Goal: Task Accomplishment & Management: Use online tool/utility

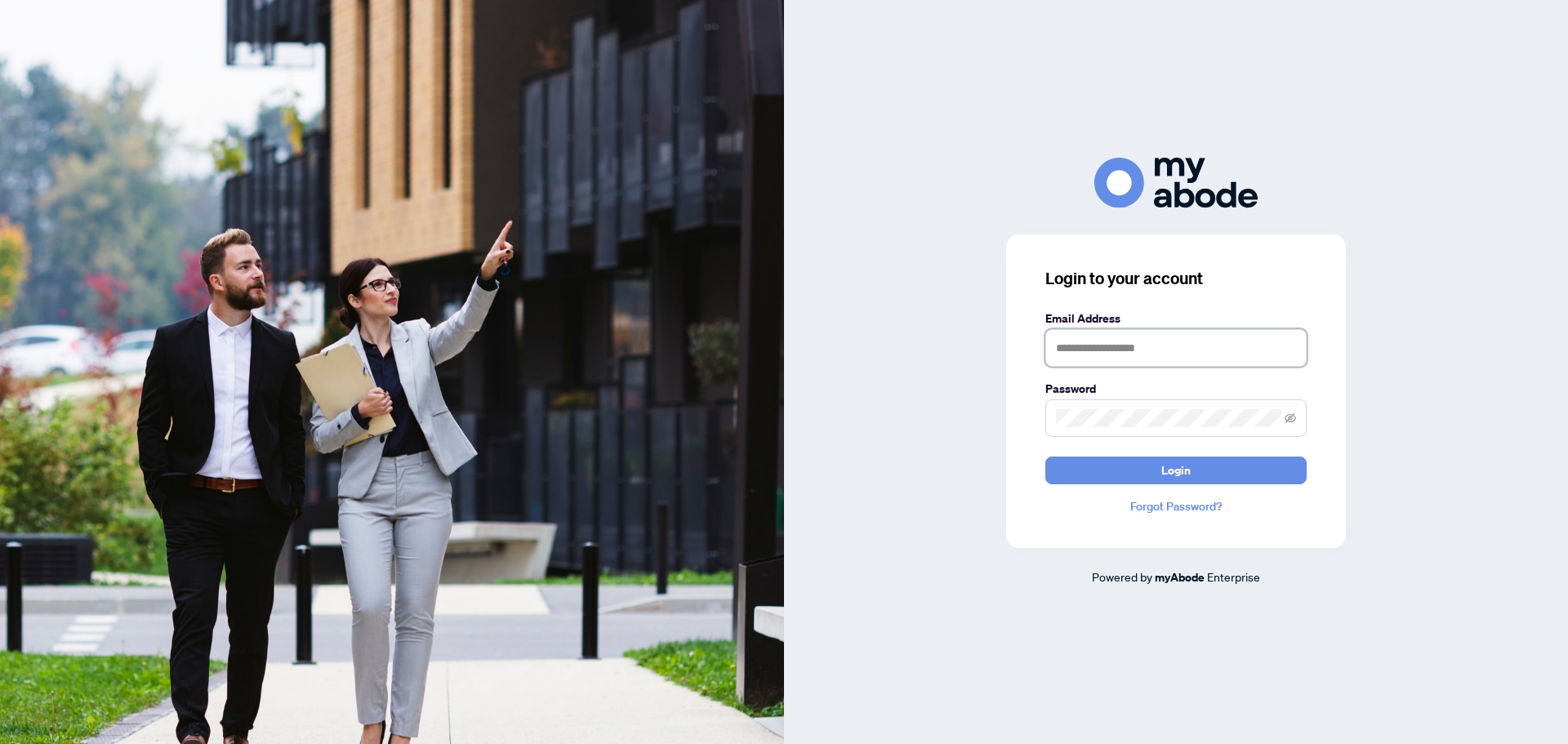
click at [1148, 348] on input "text" at bounding box center [1176, 348] width 262 height 38
type input "**********"
click at [1045, 456] on button "Login" at bounding box center [1176, 470] width 262 height 28
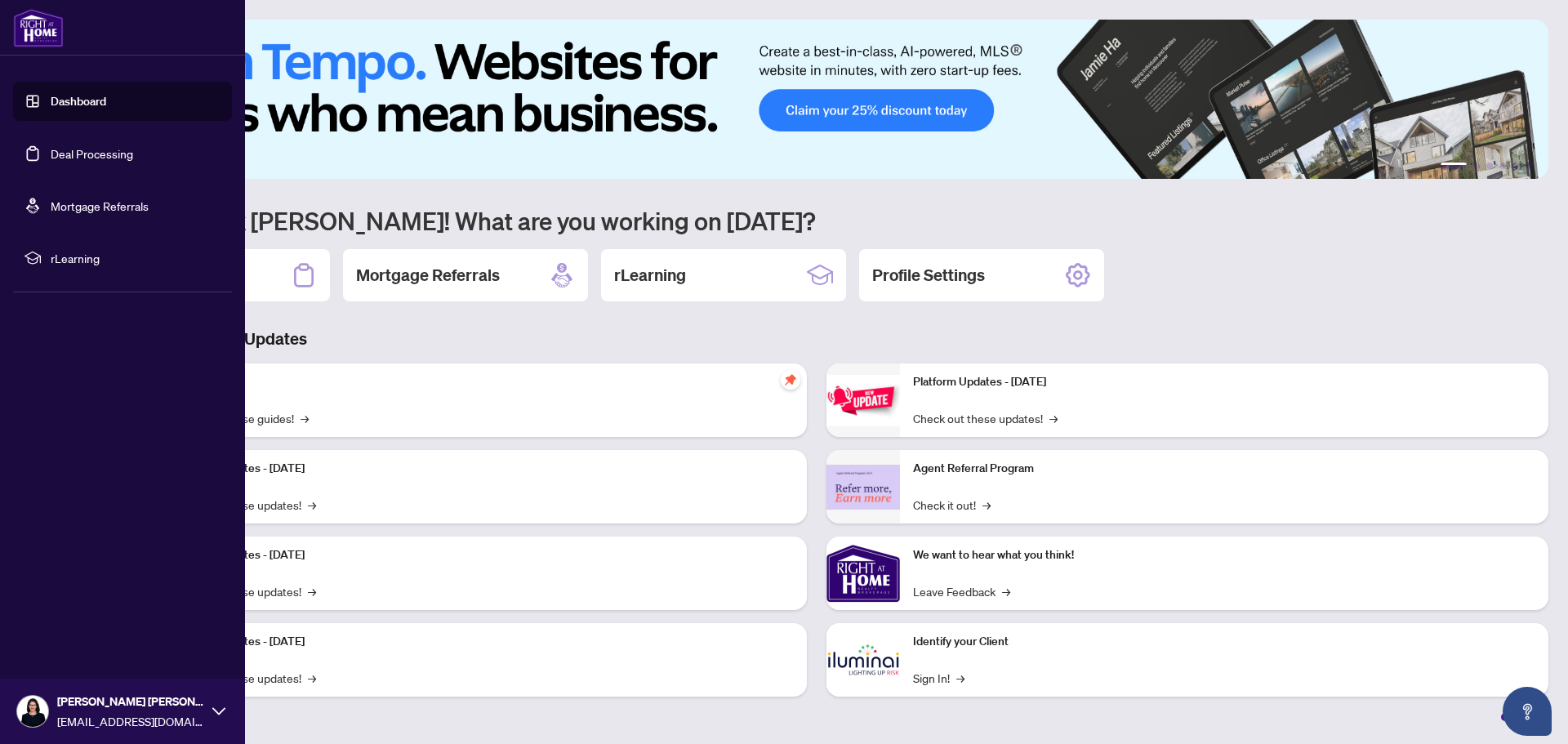
click at [122, 149] on link "Deal Processing" at bounding box center [91, 154] width 82 height 15
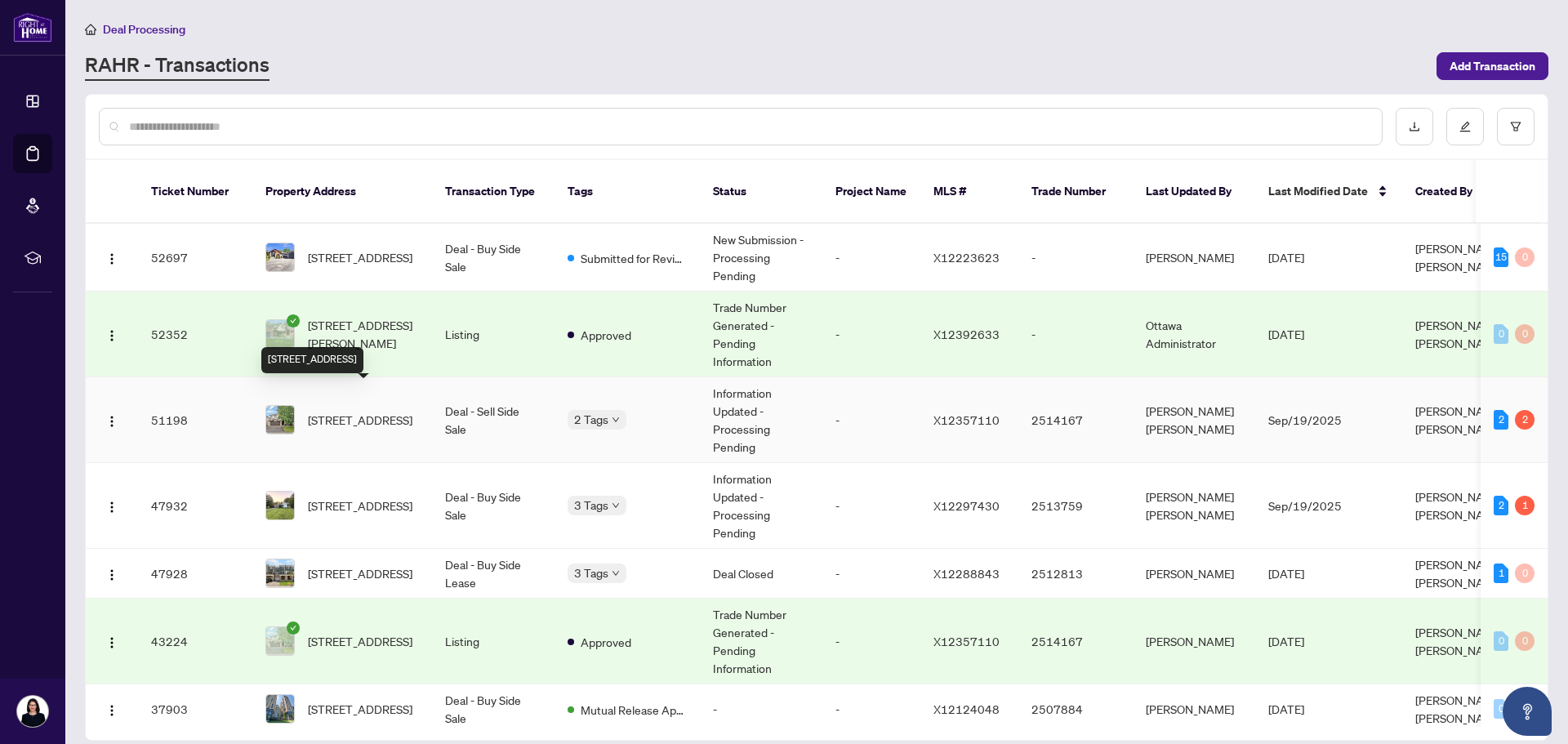
click at [384, 411] on span "[STREET_ADDRESS]" at bounding box center [360, 419] width 104 height 18
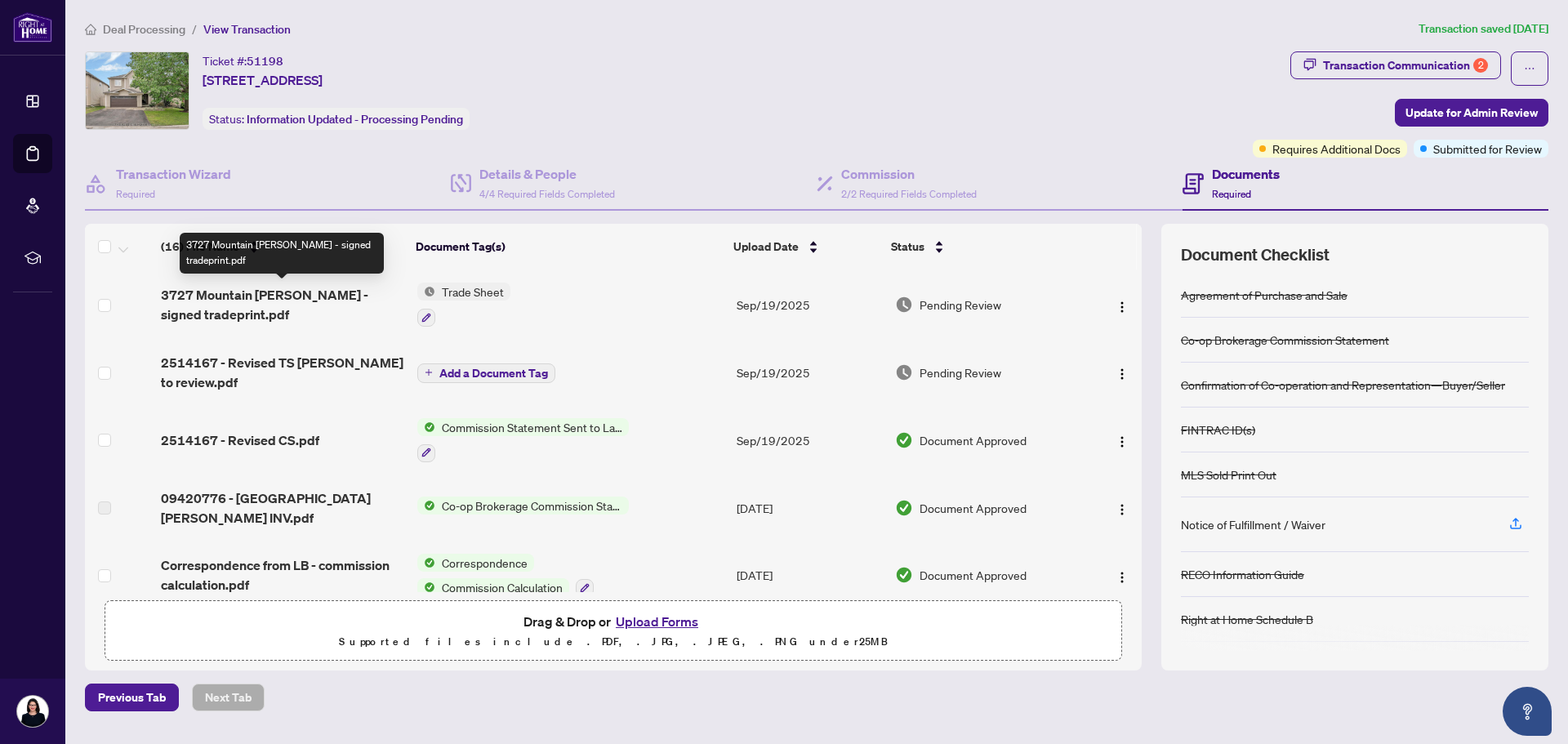
click at [313, 292] on span "3727 Mountain [PERSON_NAME] - signed tradeprint.pdf" at bounding box center [282, 304] width 242 height 40
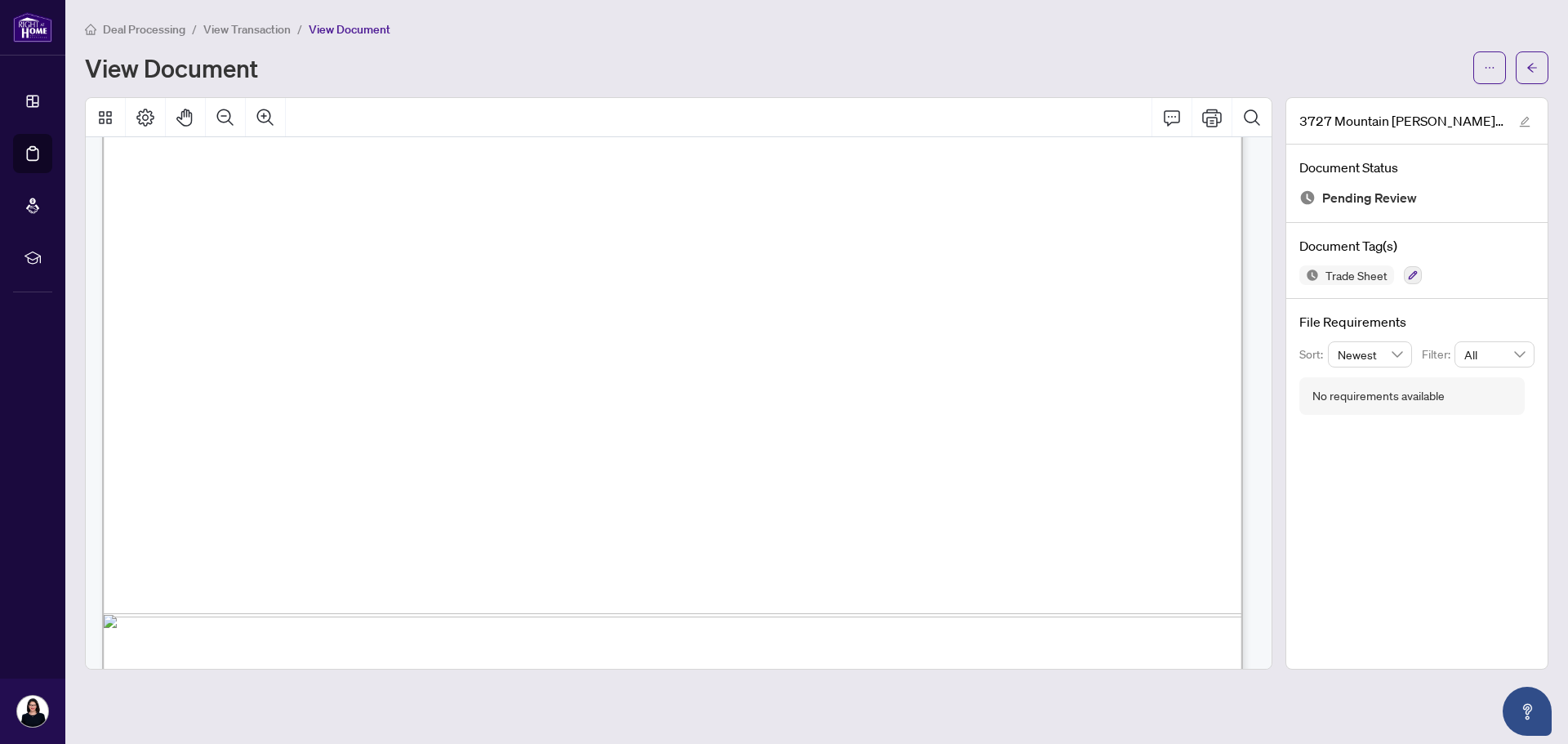
scroll to position [762, 0]
click at [1485, 64] on icon "ellipsis" at bounding box center [1490, 67] width 11 height 11
click at [1208, 110] on icon "Print" at bounding box center [1211, 117] width 19 height 19
